Goal: Task Accomplishment & Management: Complete application form

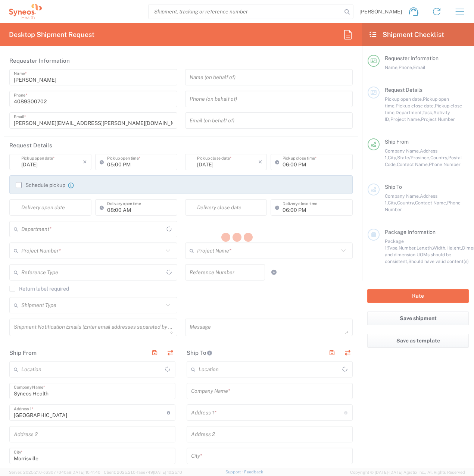
type input "North Carolina"
type input "United States"
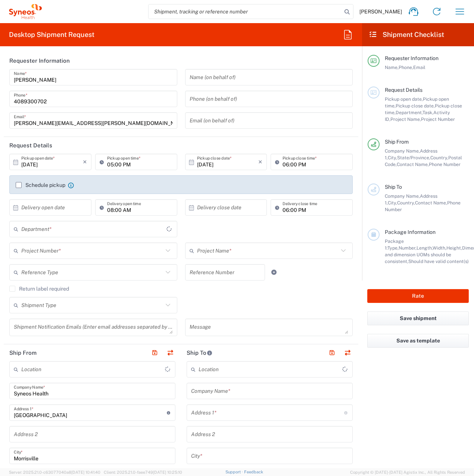
type input "8200"
type input "Syneos Health, LLC-Morrisville NC US"
click at [50, 164] on input "10/15/2025" at bounding box center [52, 162] width 62 height 13
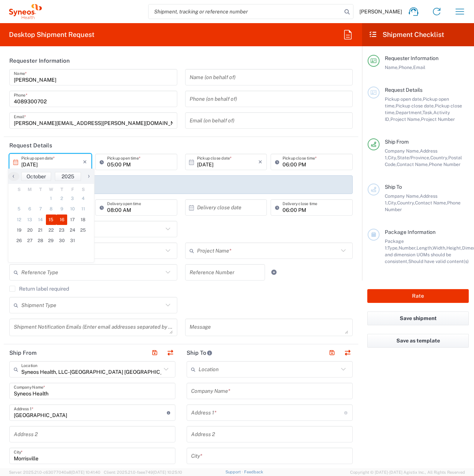
click at [60, 220] on span "16" at bounding box center [61, 219] width 11 height 10
type input "10/16/2025"
type input "[DATE]"
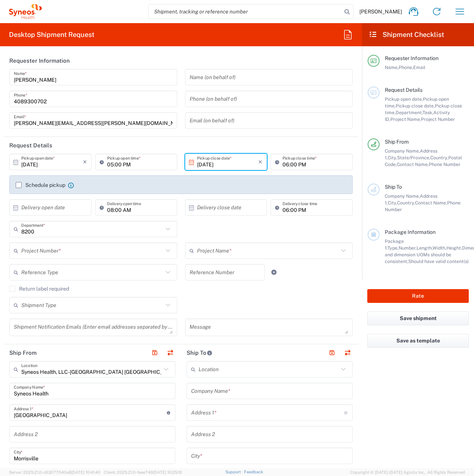
click at [107, 165] on input "05:00 PM" at bounding box center [140, 162] width 66 height 13
type input "01:00 PM"
click at [47, 249] on input "text" at bounding box center [92, 250] width 142 height 13
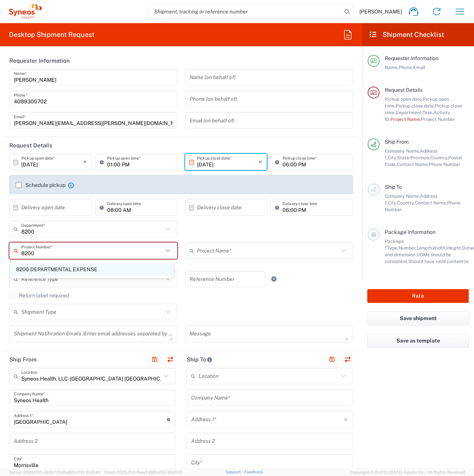
click at [52, 272] on span "8200 DEPARTMENTAL EXPENSE" at bounding box center [92, 270] width 164 height 12
type input "8200 DEPARTMENTAL EXPENSE"
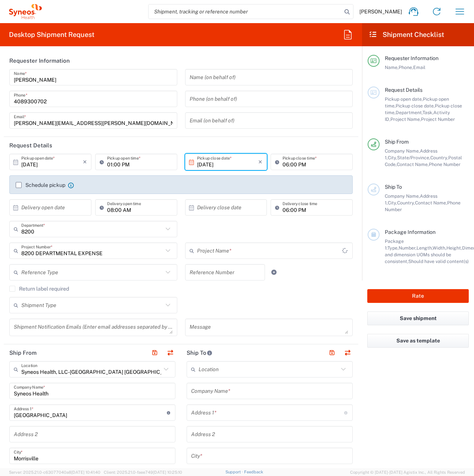
type input "8200 DEPARTMENTAL EXPENSE"
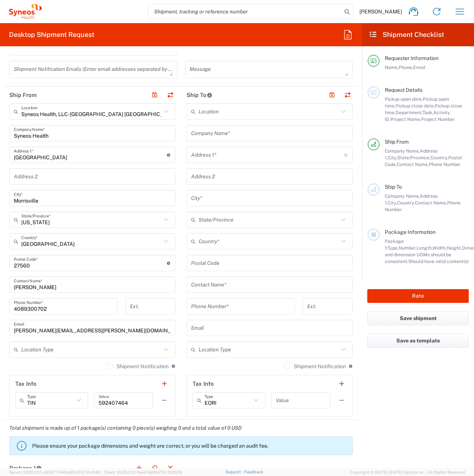
scroll to position [261, 0]
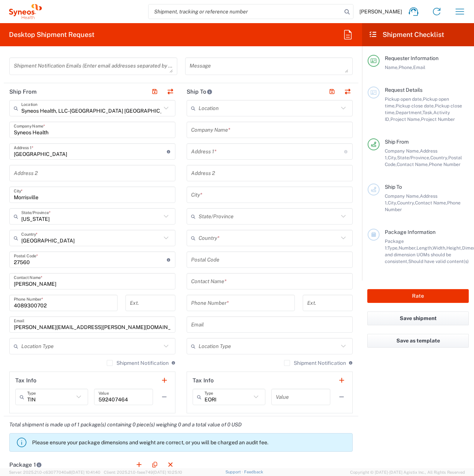
click at [164, 109] on icon at bounding box center [166, 108] width 4 height 3
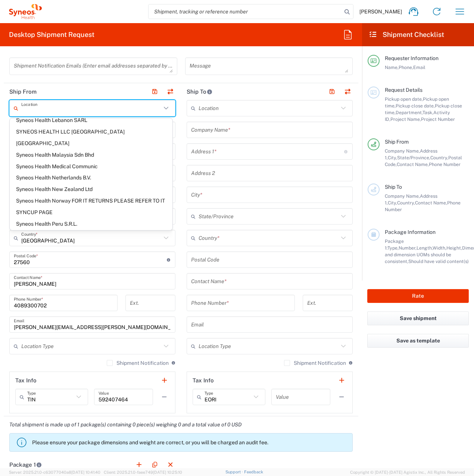
scroll to position [1231, 0]
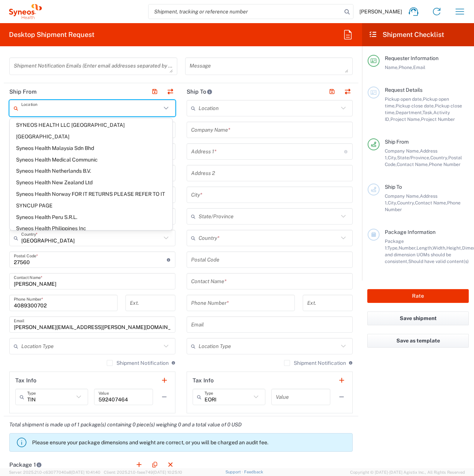
click at [90, 372] on span "Syneos Health Ukraine, LLC" at bounding box center [91, 378] width 163 height 12
type input "Syneos Health Ukraine, LLC"
type input "[STREET_ADDRESS]"
type input "5th floor"
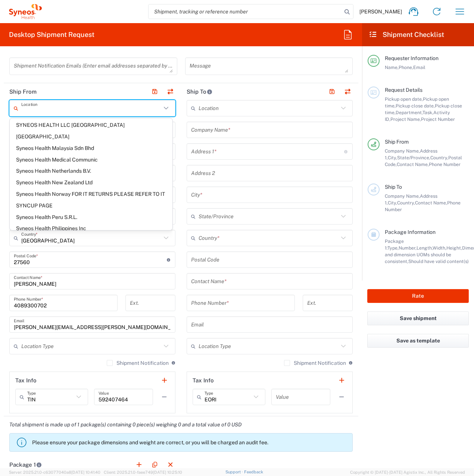
type input "Kyiv"
type input "Ukraine"
type input "03150"
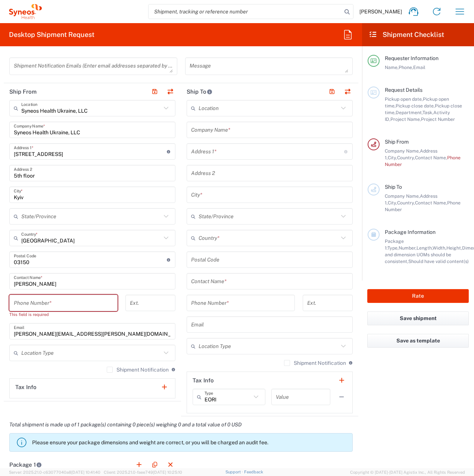
click at [51, 308] on input "tel" at bounding box center [63, 302] width 99 height 13
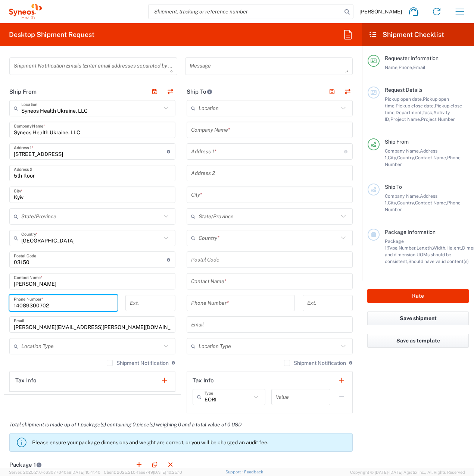
type input "14089300702"
click at [217, 283] on input "text" at bounding box center [269, 281] width 157 height 13
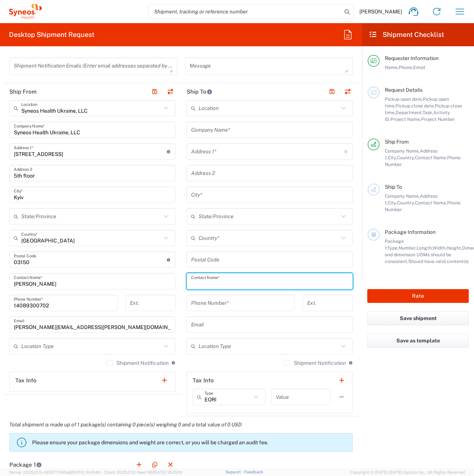
paste input "[PERSON_NAME] Kisilova [PERSON_NAME]"
type input "[PERSON_NAME] Kisilova [PERSON_NAME]"
click at [214, 129] on input "text" at bounding box center [269, 129] width 157 height 13
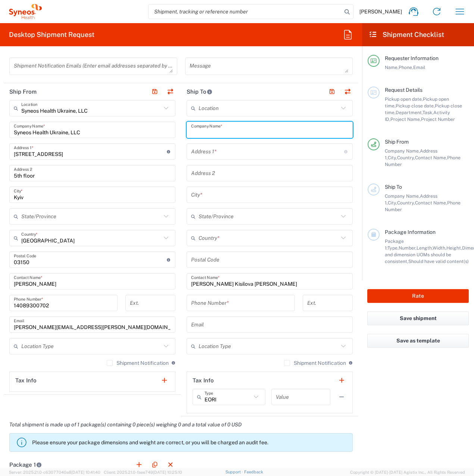
paste input "[PERSON_NAME] Kisilova [PERSON_NAME]"
type input "[PERSON_NAME] Kisilova [PERSON_NAME]"
click at [384, 351] on agx-form-checklist "Shipment Checklist Requester Information Name, Phone, Email Request Details Pic…" at bounding box center [418, 245] width 112 height 445
click at [200, 148] on input "text" at bounding box center [267, 151] width 153 height 13
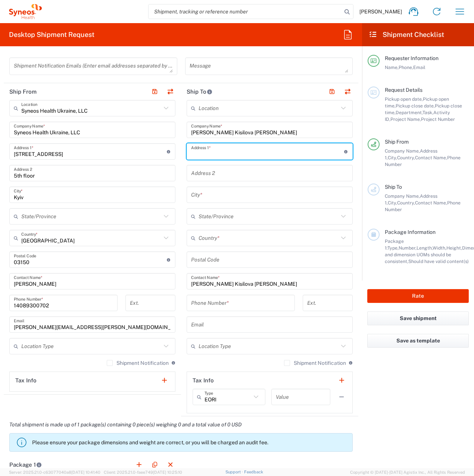
paste input "Chervonopilska, 2, fl.114"
type input "Chervonopilska, 2, fl.114"
click at [198, 191] on input "text" at bounding box center [269, 194] width 157 height 13
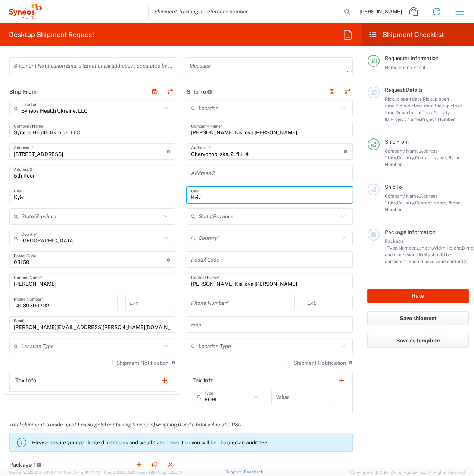
type input "Kyiv"
click at [217, 236] on input "text" at bounding box center [268, 238] width 140 height 13
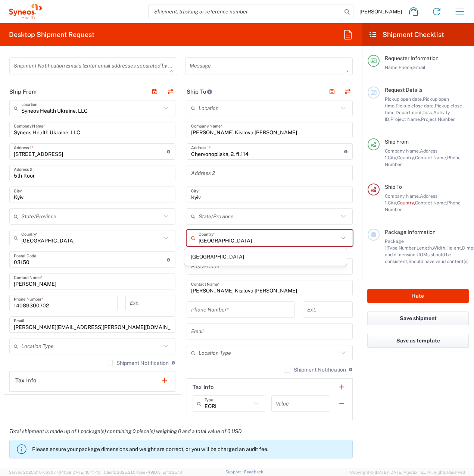
click at [215, 257] on span "Ukraine" at bounding box center [265, 257] width 163 height 12
type input "Ukraine"
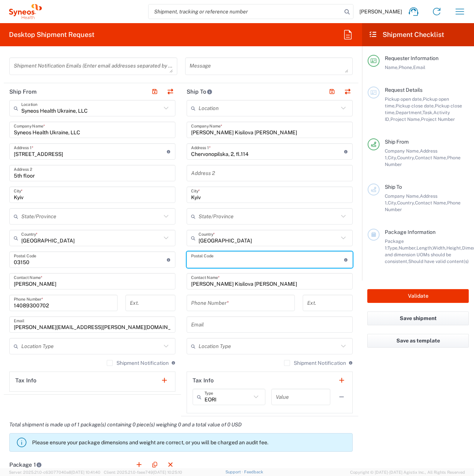
click at [213, 264] on input "undefined" at bounding box center [267, 259] width 153 height 13
type input "04123"
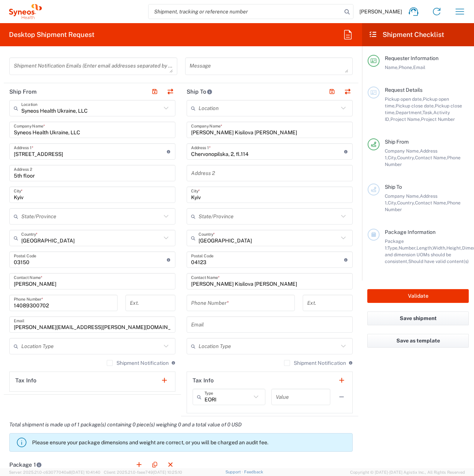
click at [229, 301] on input "tel" at bounding box center [240, 302] width 99 height 13
paste input "380734187215"
type input "380734187215"
click at [210, 346] on input "text" at bounding box center [268, 346] width 140 height 13
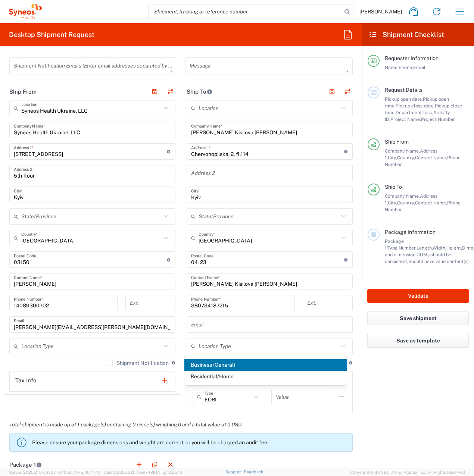
click at [210, 363] on span "Business (General)" at bounding box center [265, 365] width 163 height 12
type input "Business (General)"
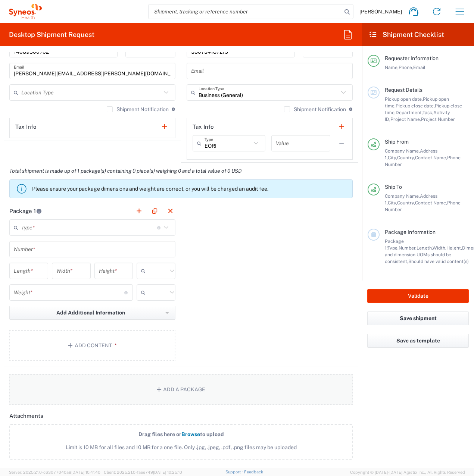
scroll to position [522, 0]
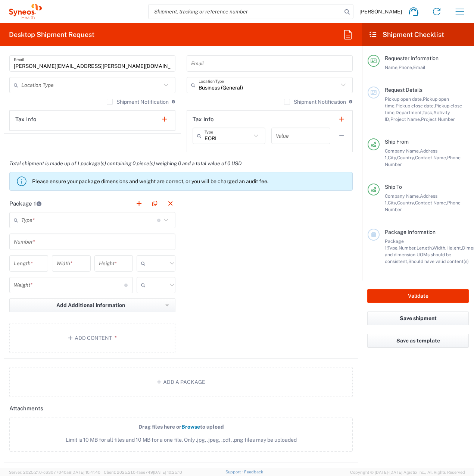
click at [23, 225] on input "text" at bounding box center [89, 220] width 136 height 13
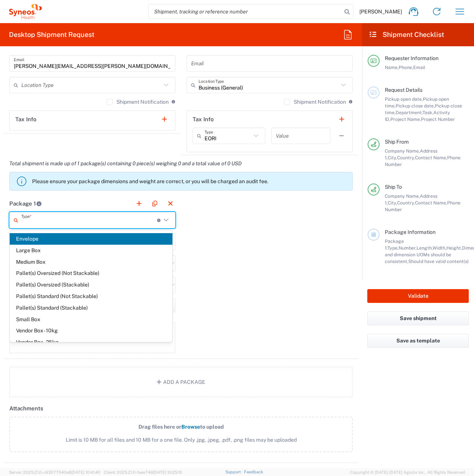
click at [37, 242] on span "Envelope" at bounding box center [91, 239] width 163 height 12
type input "Envelope"
type input "1"
type input "9.5"
type input "12.5"
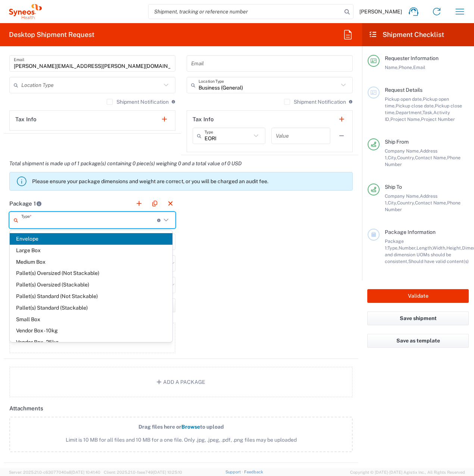
type input "0.25"
type input "in"
type input "0.45"
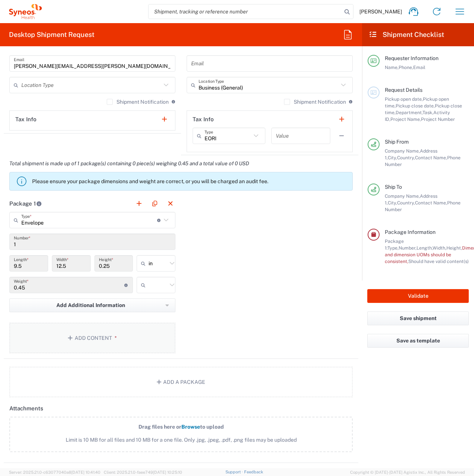
click at [95, 342] on button "Add Content *" at bounding box center [92, 338] width 166 height 31
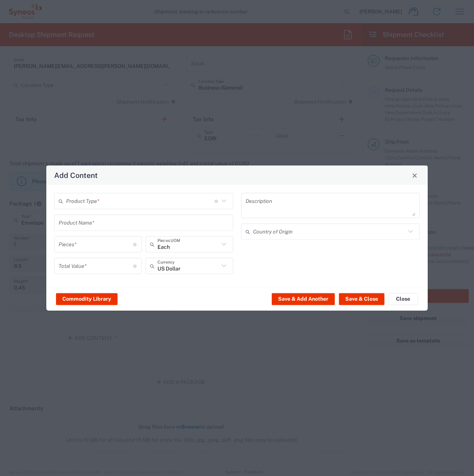
click at [101, 205] on input "text" at bounding box center [140, 200] width 148 height 13
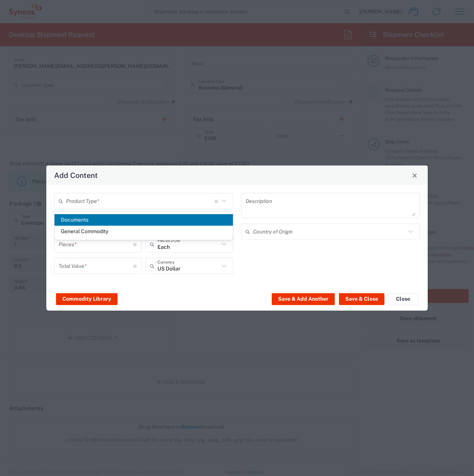
click at [94, 221] on span "Documents" at bounding box center [143, 220] width 178 height 12
type input "Documents"
type input "1"
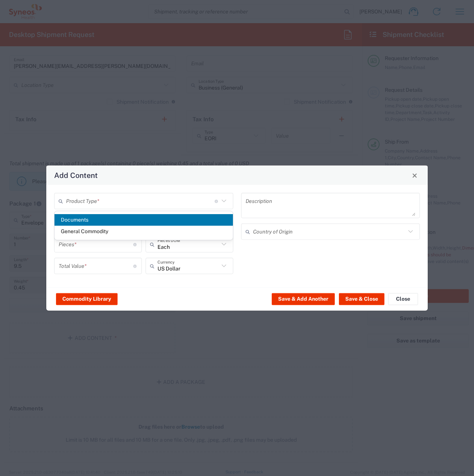
type textarea "Documents"
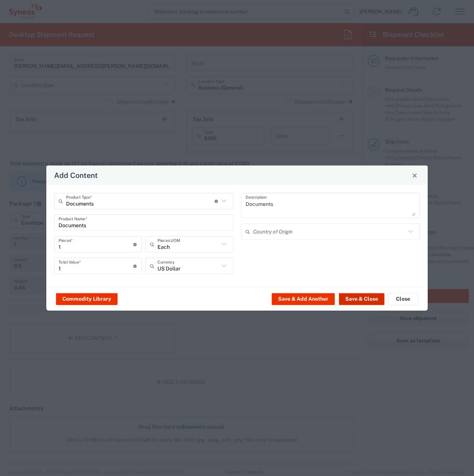
click at [364, 298] on button "Save & Close" at bounding box center [361, 299] width 45 height 12
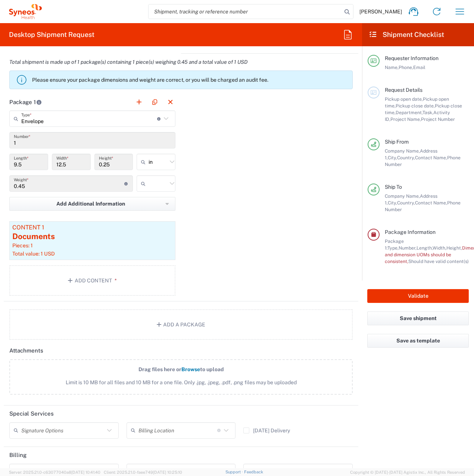
scroll to position [713, 0]
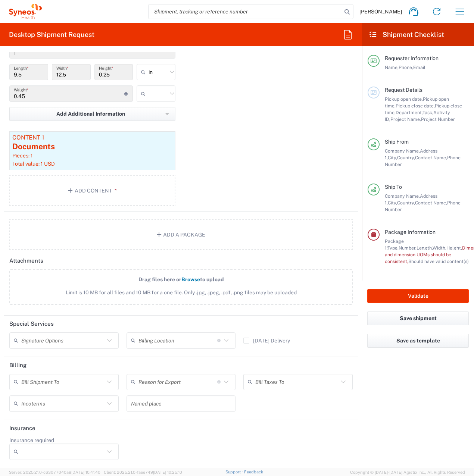
click at [222, 340] on icon at bounding box center [226, 341] width 10 height 10
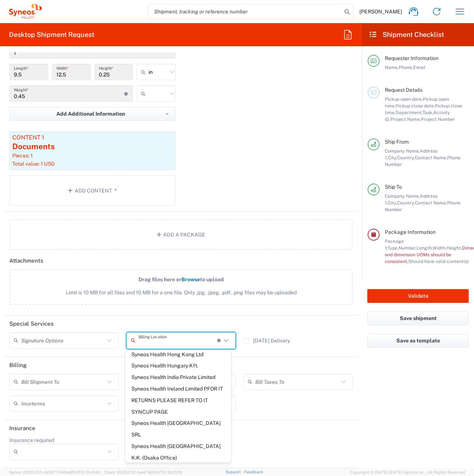
scroll to position [1604, 0]
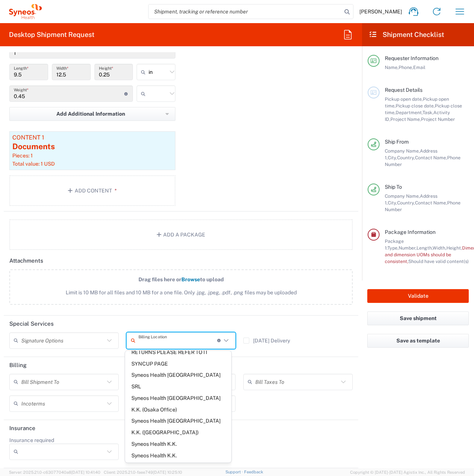
type input "Syneos Health Ukraine, LLC"
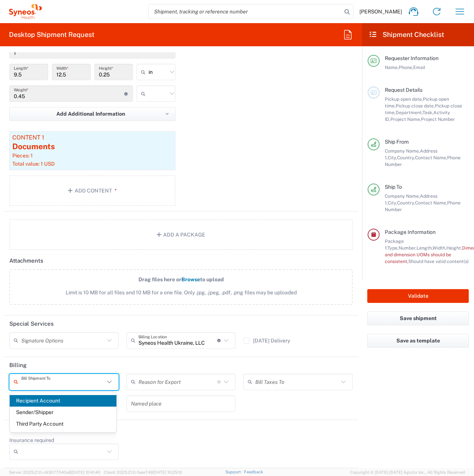
click at [69, 385] on input "text" at bounding box center [62, 381] width 83 height 13
click at [55, 414] on span "Sender/Shipper" at bounding box center [63, 412] width 107 height 12
type input "Sender/Shipper"
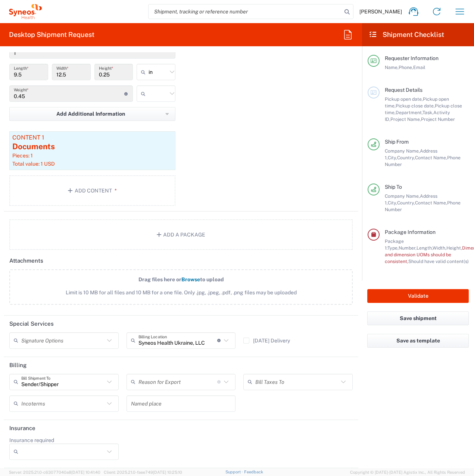
click at [141, 381] on input "text" at bounding box center [177, 381] width 79 height 13
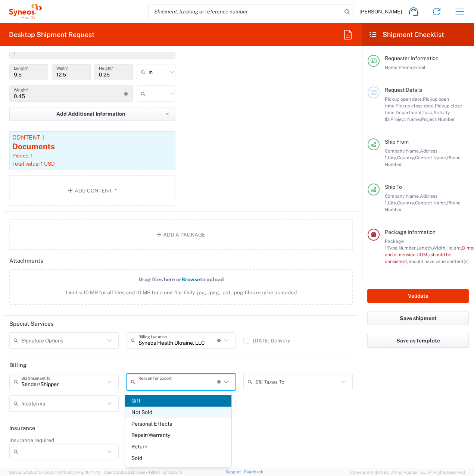
click at [152, 409] on span "Not Sold" at bounding box center [178, 412] width 107 height 12
type input "Not Sold"
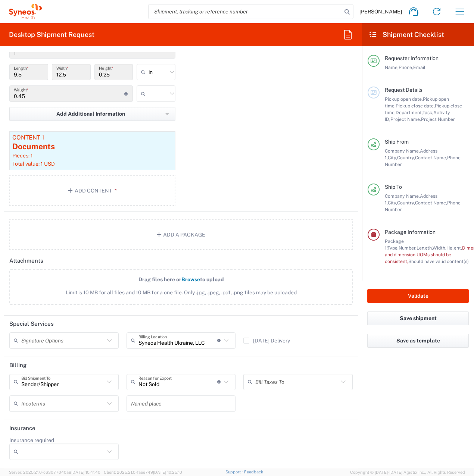
click at [294, 385] on input "text" at bounding box center [296, 381] width 83 height 13
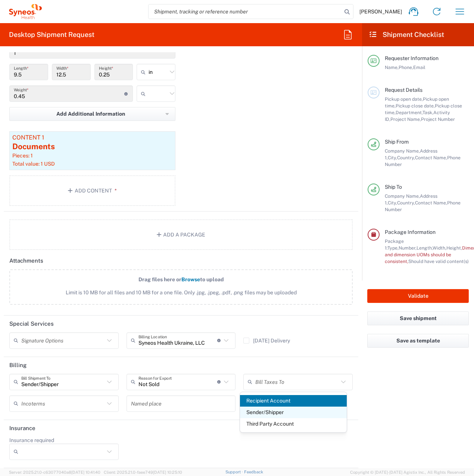
click at [270, 409] on span "Sender/Shipper" at bounding box center [293, 412] width 107 height 12
type input "Sender/Shipper"
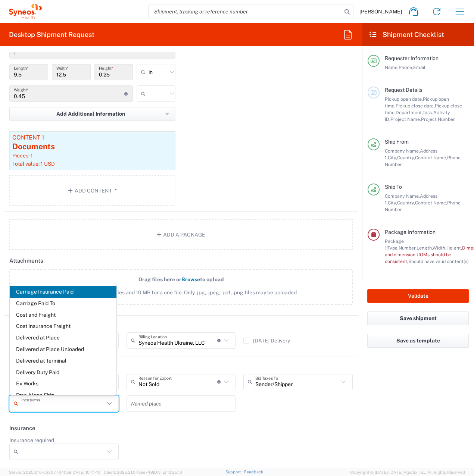
click at [57, 405] on input "text" at bounding box center [62, 403] width 83 height 13
click at [58, 372] on span "Delivery Duty Paid" at bounding box center [63, 373] width 107 height 12
type input "Sender/Shipper"
type input "Delivery Duty Paid"
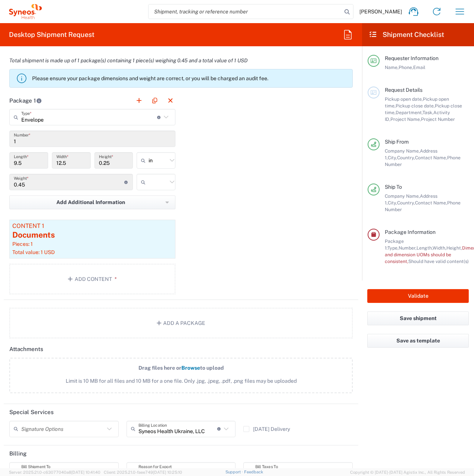
scroll to position [564, 0]
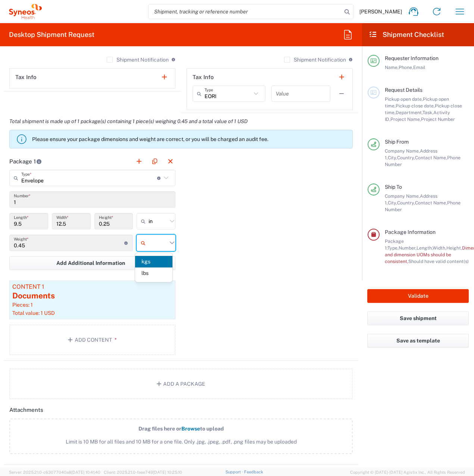
click at [153, 241] on input "text" at bounding box center [157, 243] width 19 height 12
click at [154, 272] on span "lbs" at bounding box center [153, 273] width 37 height 12
type input "lbs"
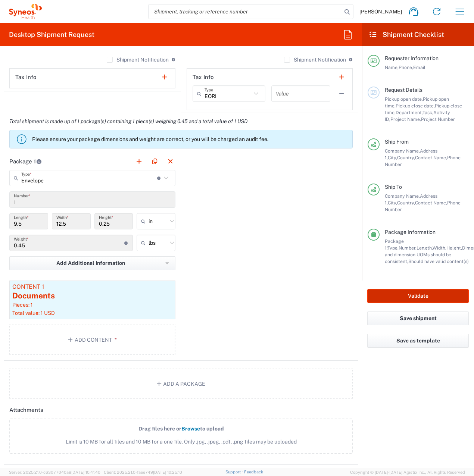
click at [421, 289] on button "Validate" at bounding box center [417, 296] width 101 height 14
type input "8200"
type input "8200 DEPARTMENTAL EXPENSE"
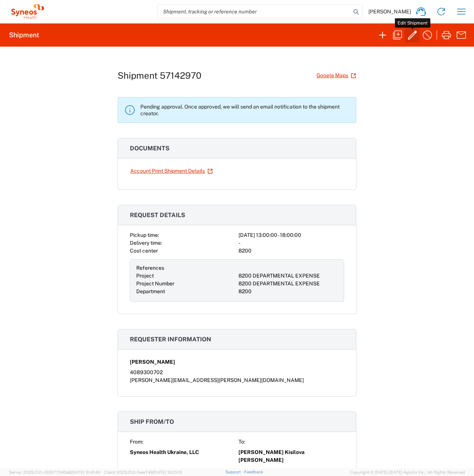
click at [411, 35] on icon "button" at bounding box center [412, 35] width 9 height 9
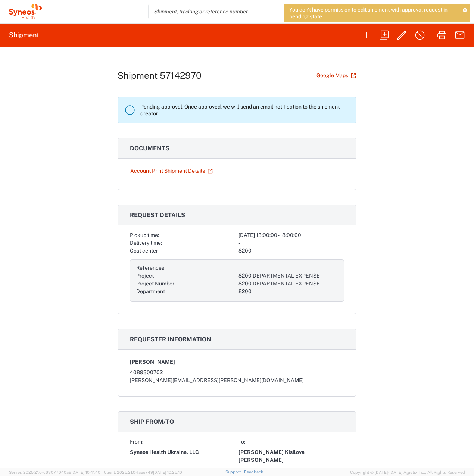
click at [465, 10] on icon at bounding box center [464, 10] width 4 height 4
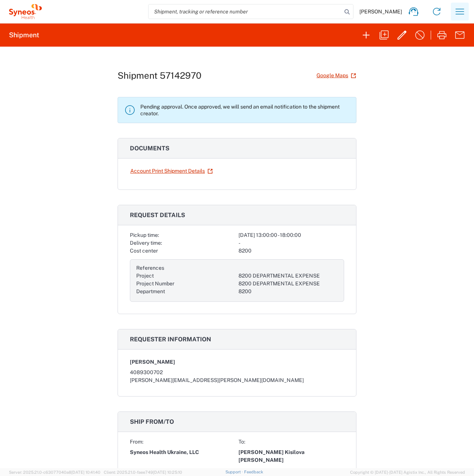
click at [461, 6] on button "button" at bounding box center [459, 12] width 18 height 18
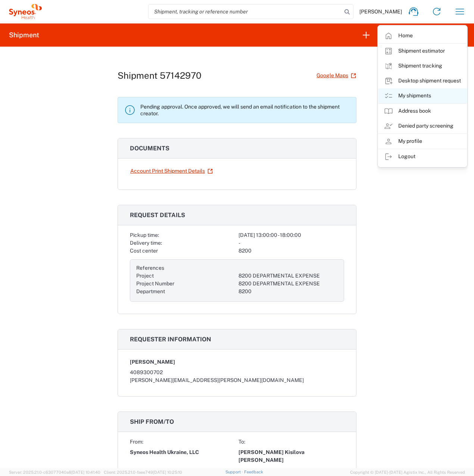
click at [414, 97] on link "My shipments" at bounding box center [422, 95] width 89 height 15
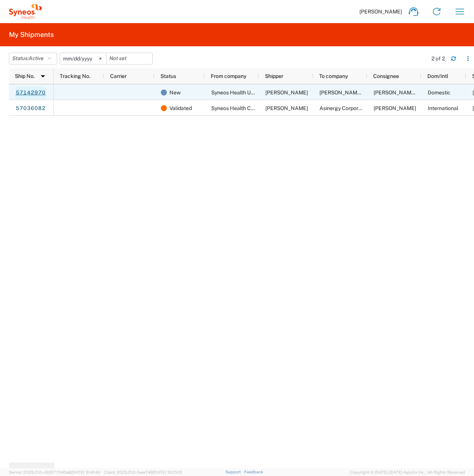
click at [32, 92] on link "57142970" at bounding box center [30, 93] width 31 height 12
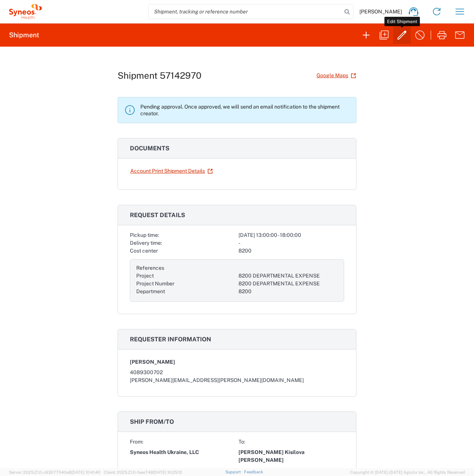
click at [399, 35] on icon "button" at bounding box center [402, 35] width 12 height 12
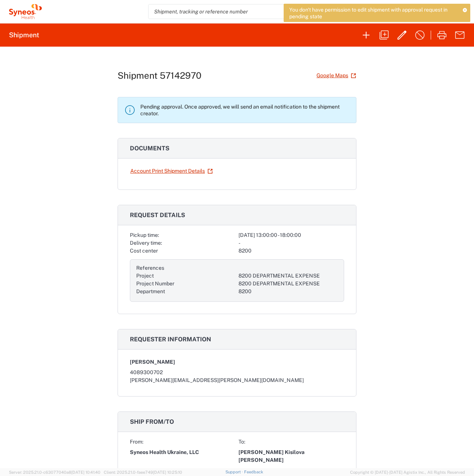
click at [463, 9] on icon at bounding box center [464, 10] width 4 height 4
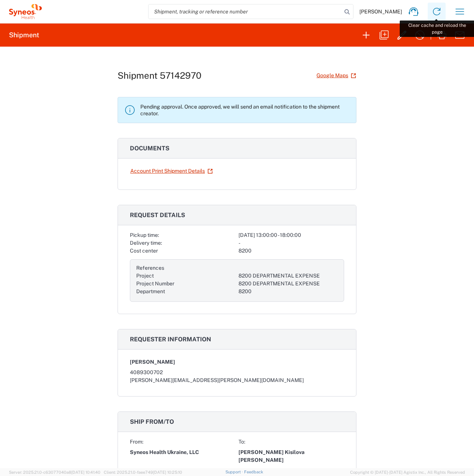
click at [434, 11] on icon at bounding box center [436, 12] width 12 height 12
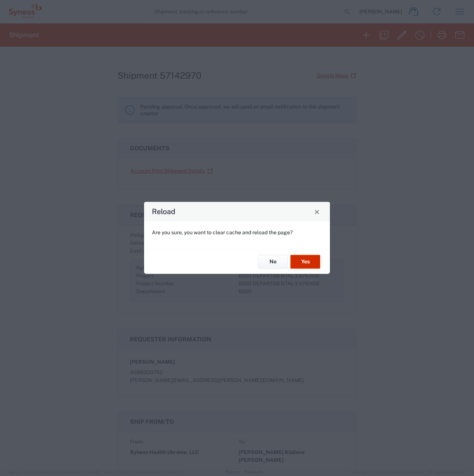
click at [302, 261] on button "Yes" at bounding box center [305, 262] width 30 height 14
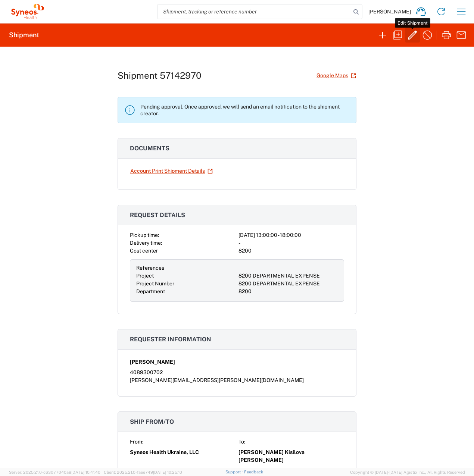
click at [410, 32] on icon "button" at bounding box center [412, 35] width 12 height 12
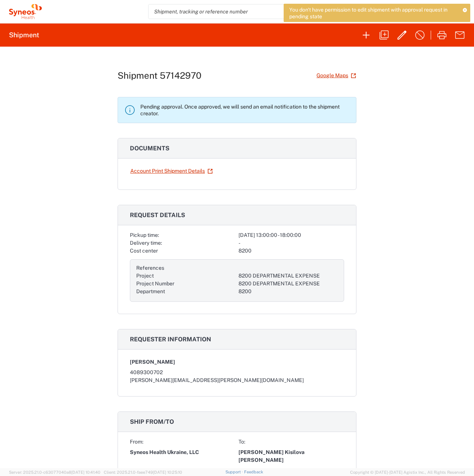
click at [464, 10] on icon at bounding box center [464, 10] width 4 height 4
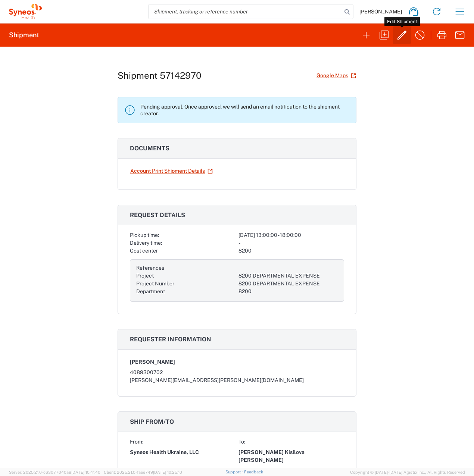
click at [403, 36] on icon "button" at bounding box center [402, 35] width 12 height 12
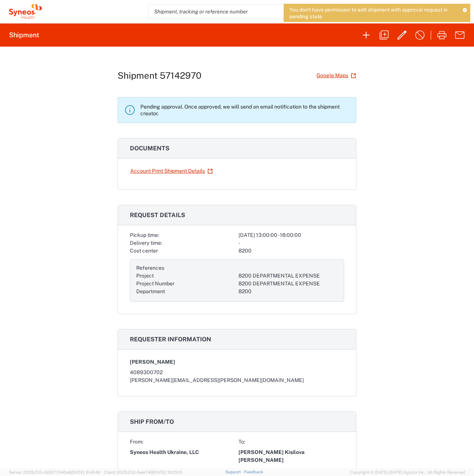
click at [464, 10] on icon at bounding box center [464, 10] width 4 height 4
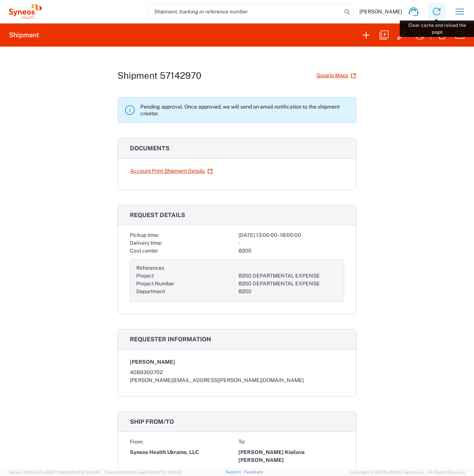
click at [435, 10] on icon at bounding box center [436, 12] width 12 height 12
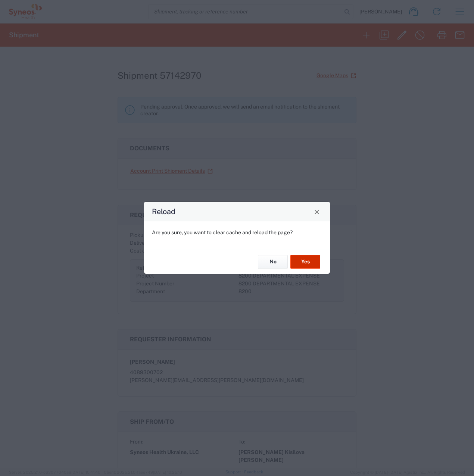
click at [302, 262] on button "Yes" at bounding box center [305, 262] width 30 height 14
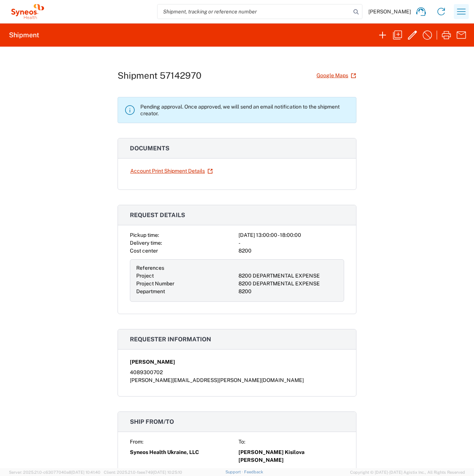
click at [458, 10] on icon "button" at bounding box center [461, 12] width 12 height 12
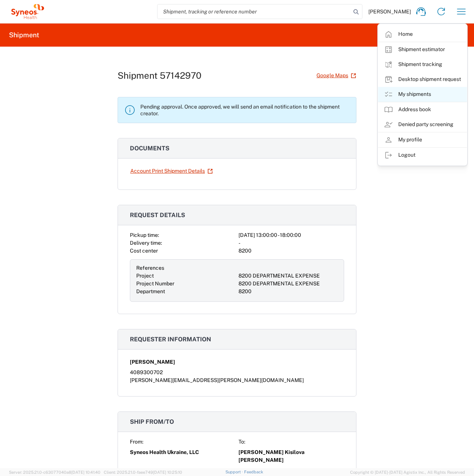
click at [422, 93] on link "My shipments" at bounding box center [422, 94] width 89 height 15
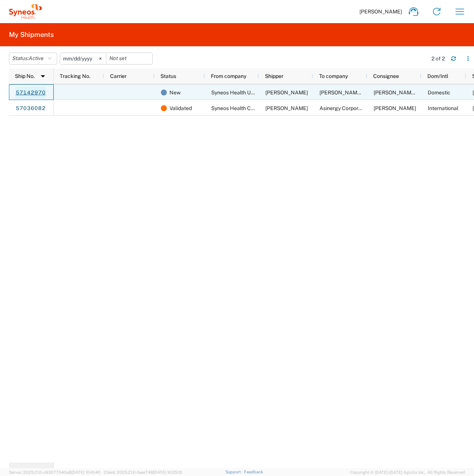
click at [21, 92] on link "57142970" at bounding box center [30, 93] width 31 height 12
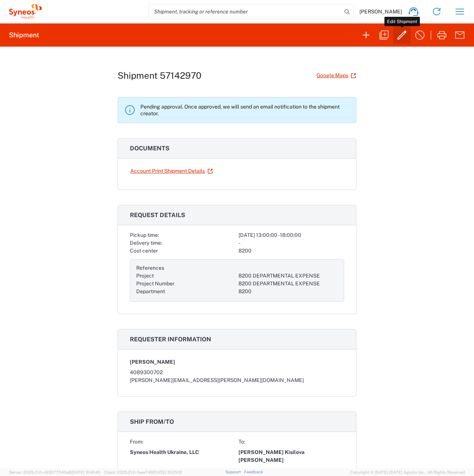
click at [400, 35] on icon "button" at bounding box center [401, 35] width 9 height 9
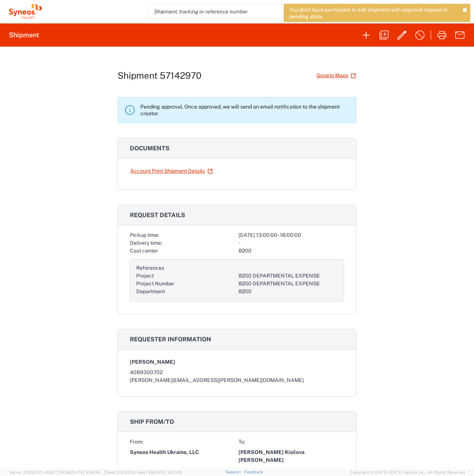
click at [464, 9] on icon at bounding box center [464, 10] width 4 height 4
